Goal: Task Accomplishment & Management: Use online tool/utility

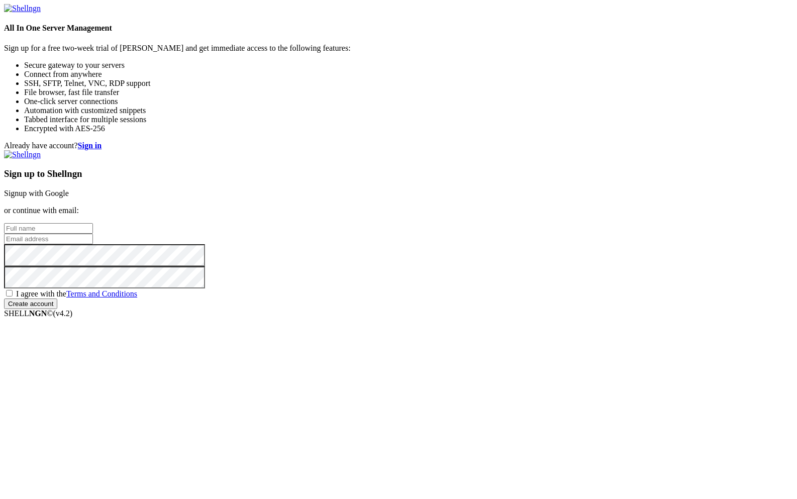
type input "[PERSON_NAME][EMAIL_ADDRESS][DOMAIN_NAME]"
click at [57, 309] on input "Create account" at bounding box center [30, 303] width 53 height 11
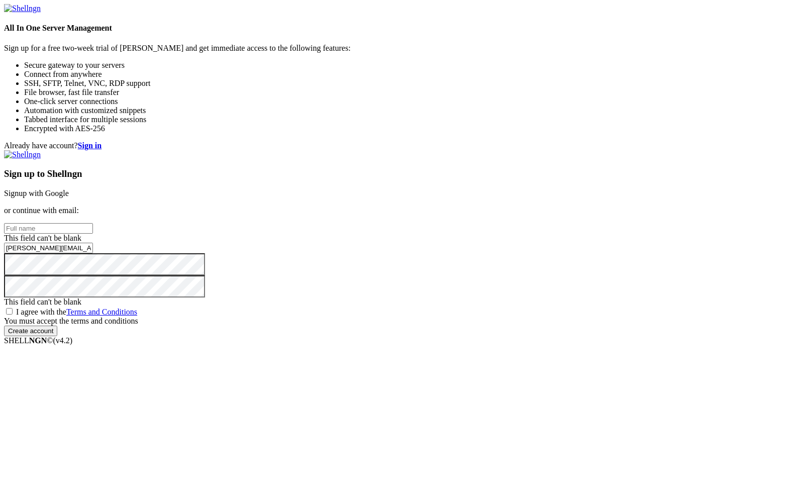
click at [137, 316] on span "I agree with the Terms and Conditions" at bounding box center [76, 312] width 121 height 9
click at [13, 315] on input "I agree with the Terms and Conditions" at bounding box center [9, 311] width 7 height 7
checkbox input "true"
click at [57, 327] on input "Create account" at bounding box center [30, 322] width 53 height 11
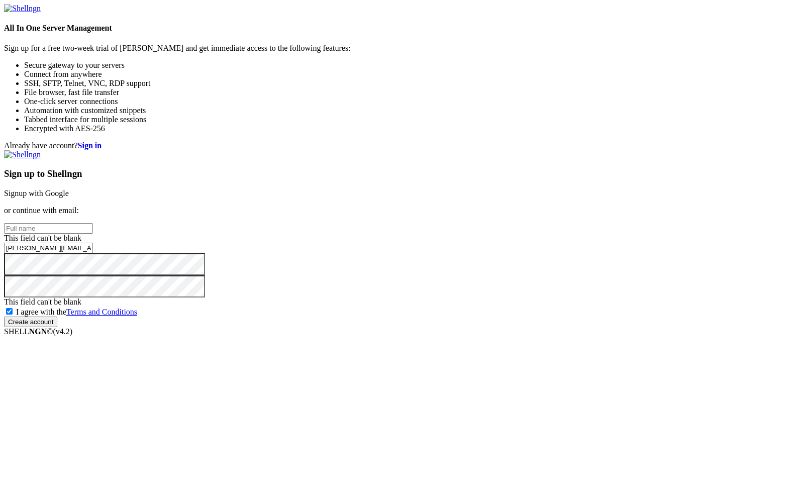
click at [57, 327] on input "Create account" at bounding box center [30, 322] width 53 height 11
click at [93, 223] on input "text" at bounding box center [48, 228] width 89 height 11
type input "[PERSON_NAME]"
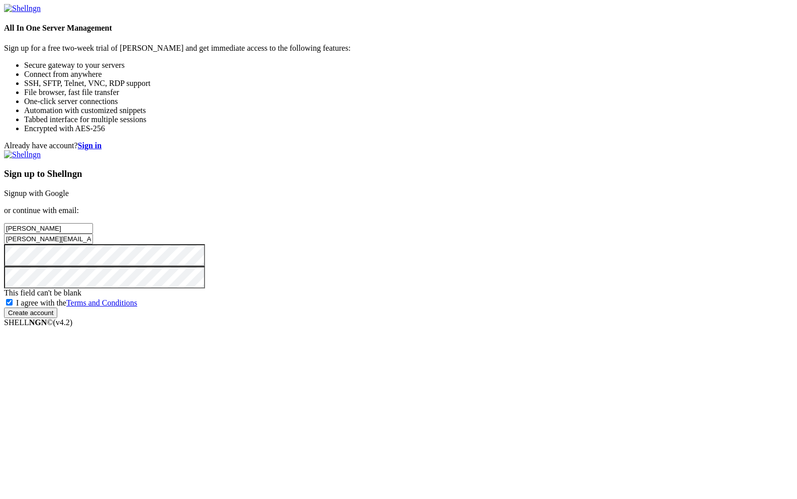
click at [57, 318] on input "Create account" at bounding box center [30, 313] width 53 height 11
click at [102, 141] on strong "Sign in" at bounding box center [90, 145] width 24 height 9
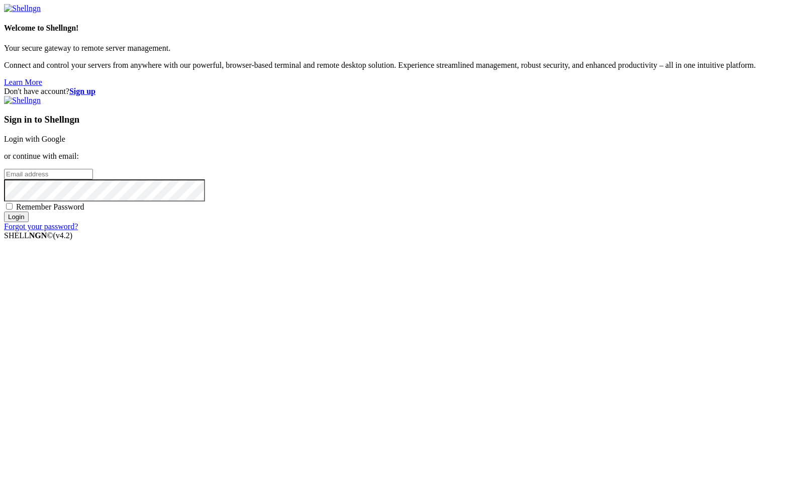
type input "[PERSON_NAME][EMAIL_ADDRESS][DOMAIN_NAME]"
click at [84, 211] on span "Remember Password" at bounding box center [50, 207] width 68 height 9
click at [13, 210] on input "Remember Password" at bounding box center [9, 206] width 7 height 7
checkbox input "true"
click at [29, 222] on input "Login" at bounding box center [16, 217] width 25 height 11
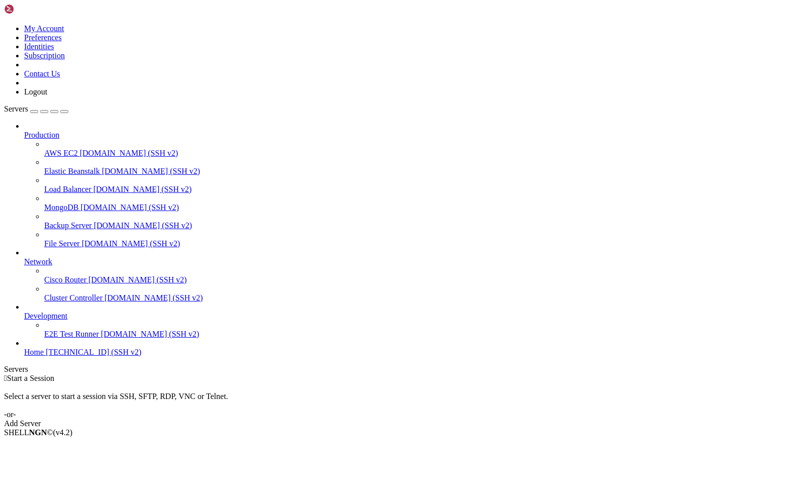
click at [44, 356] on span "Home" at bounding box center [34, 352] width 20 height 9
click at [77, 356] on span "[TECHNICAL_ID] (SSH v2)" at bounding box center [93, 352] width 95 height 9
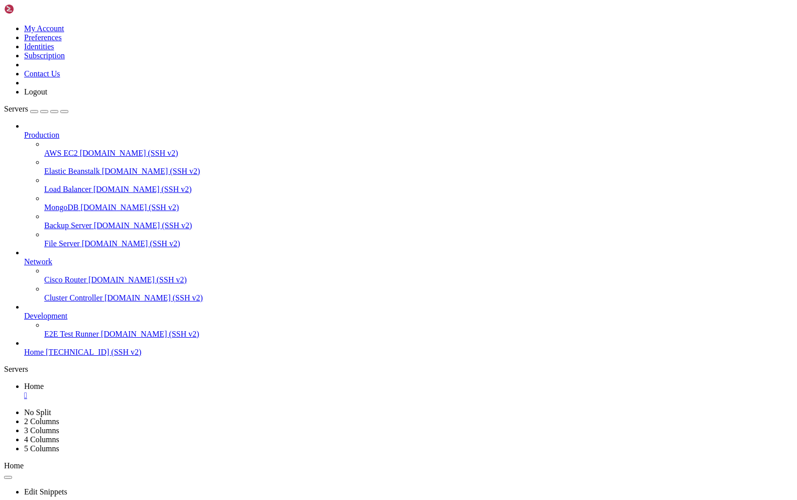
scroll to position [34221, 0]
drag, startPoint x: 368, startPoint y: 670, endPoint x: 379, endPoint y: 666, distance: 11.3
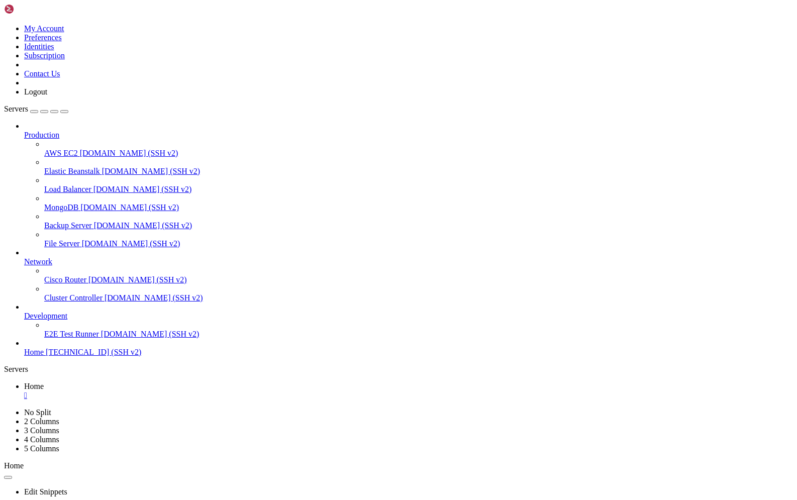
scroll to position [34555, 0]
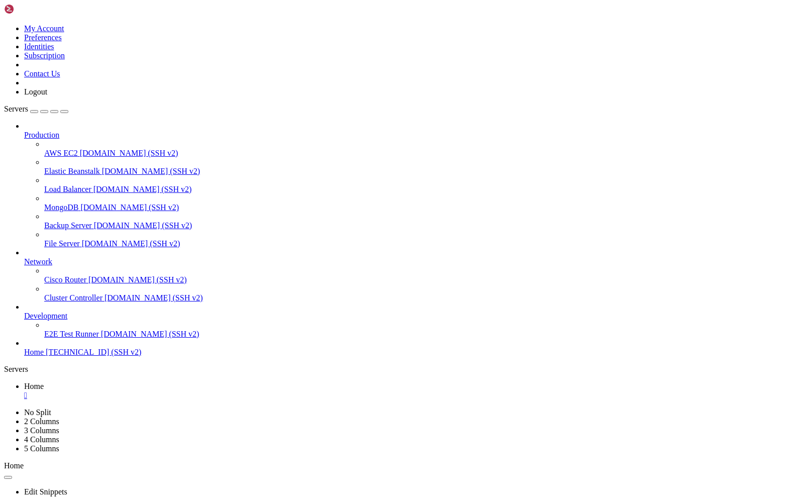
drag, startPoint x: 9, startPoint y: 635, endPoint x: 265, endPoint y: 902, distance: 369.6
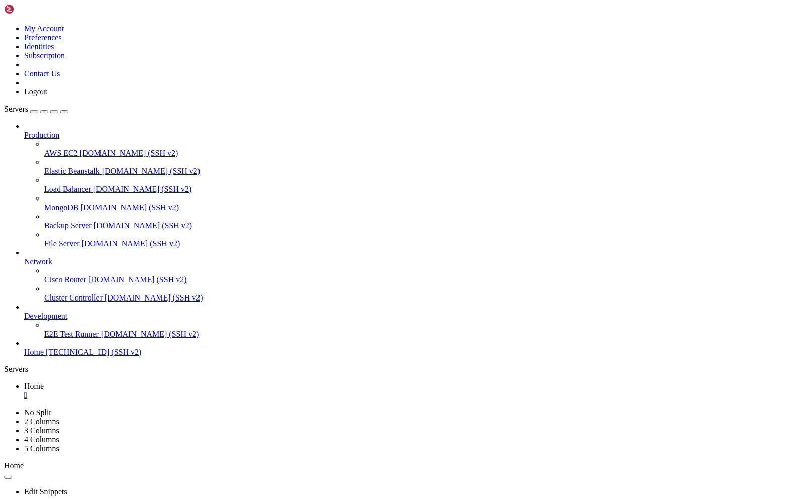
drag, startPoint x: 283, startPoint y: 902, endPoint x: 9, endPoint y: 590, distance: 415.5
copy div "OracleX6-2L% ping [TECHNICAL_ID] PING [TECHNICAL_ID] ([TECHNICAL_ID]): 56 data …"
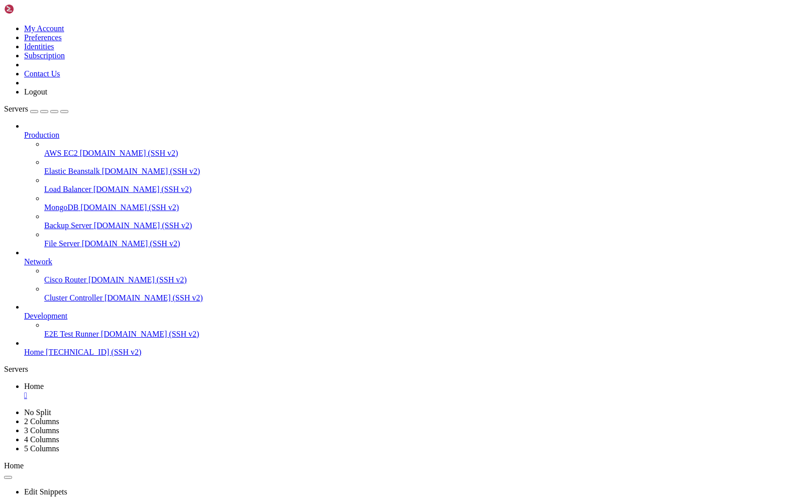
drag, startPoint x: 7, startPoint y: 757, endPoint x: 248, endPoint y: 873, distance: 267.7
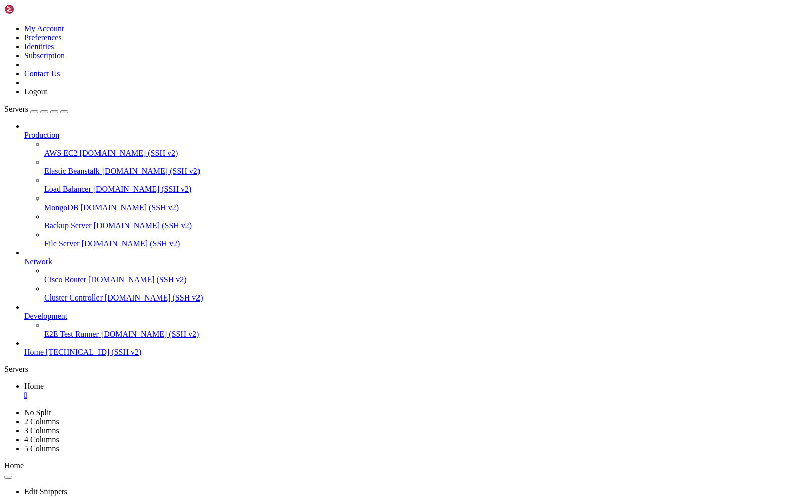
drag, startPoint x: 6, startPoint y: 782, endPoint x: 232, endPoint y: 889, distance: 249.9
drag, startPoint x: 13, startPoint y: 781, endPoint x: 286, endPoint y: 864, distance: 285.5
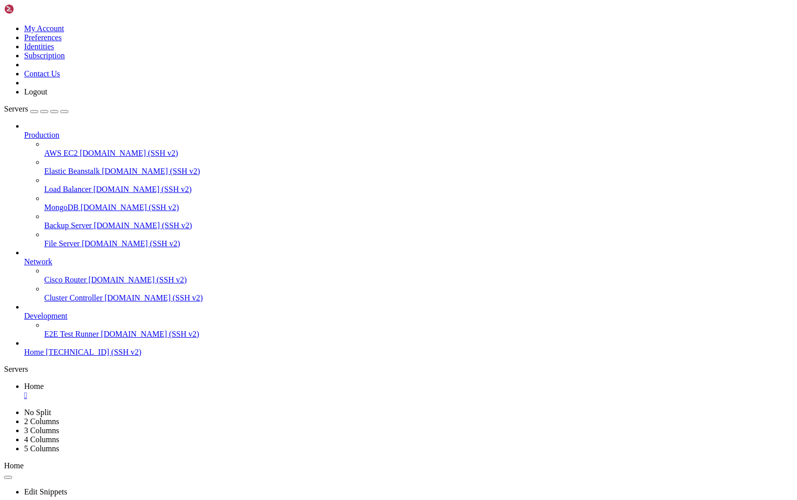
copy div "racleX6-2L% ping [TECHNICAL_ID] 64 bytes from [URL]: icmp_seq=17 ttl=64 time=2.…"
